Goal: Information Seeking & Learning: Learn about a topic

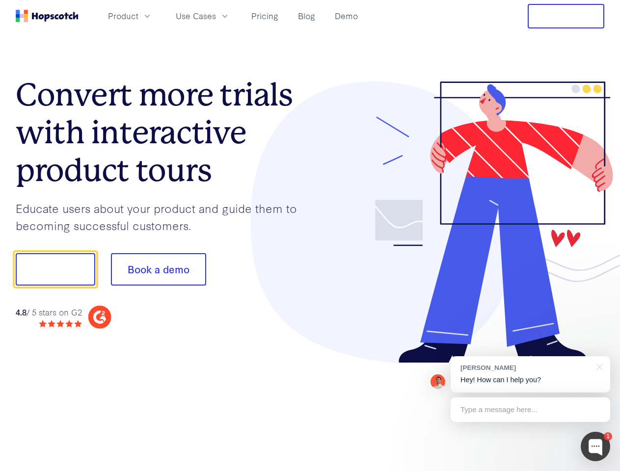
click at [310, 236] on div at bounding box center [457, 222] width 295 height 282
click at [138, 16] on span "Product" at bounding box center [123, 16] width 30 height 12
click at [216, 16] on span "Use Cases" at bounding box center [196, 16] width 40 height 12
click at [566, 16] on button "Free Trial" at bounding box center [566, 16] width 77 height 25
click at [55, 269] on button "Show me!" at bounding box center [56, 269] width 80 height 32
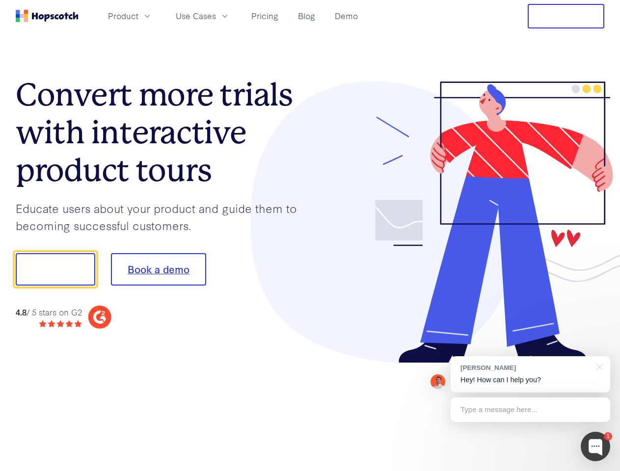
click at [158, 269] on button "Book a demo" at bounding box center [158, 269] width 95 height 32
click at [595, 447] on div at bounding box center [595, 446] width 29 height 29
click at [530, 375] on div "[PERSON_NAME] Hey! How can I help you?" at bounding box center [531, 374] width 160 height 36
click at [598, 366] on div at bounding box center [598, 366] width 25 height 20
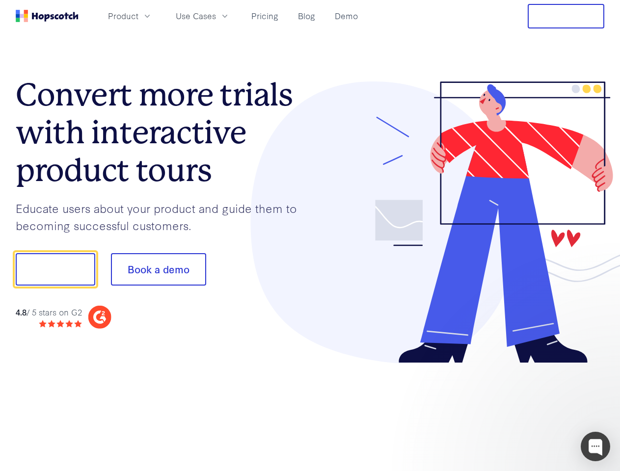
click at [530, 410] on div at bounding box center [518, 268] width 184 height 327
